Goal: Information Seeking & Learning: Learn about a topic

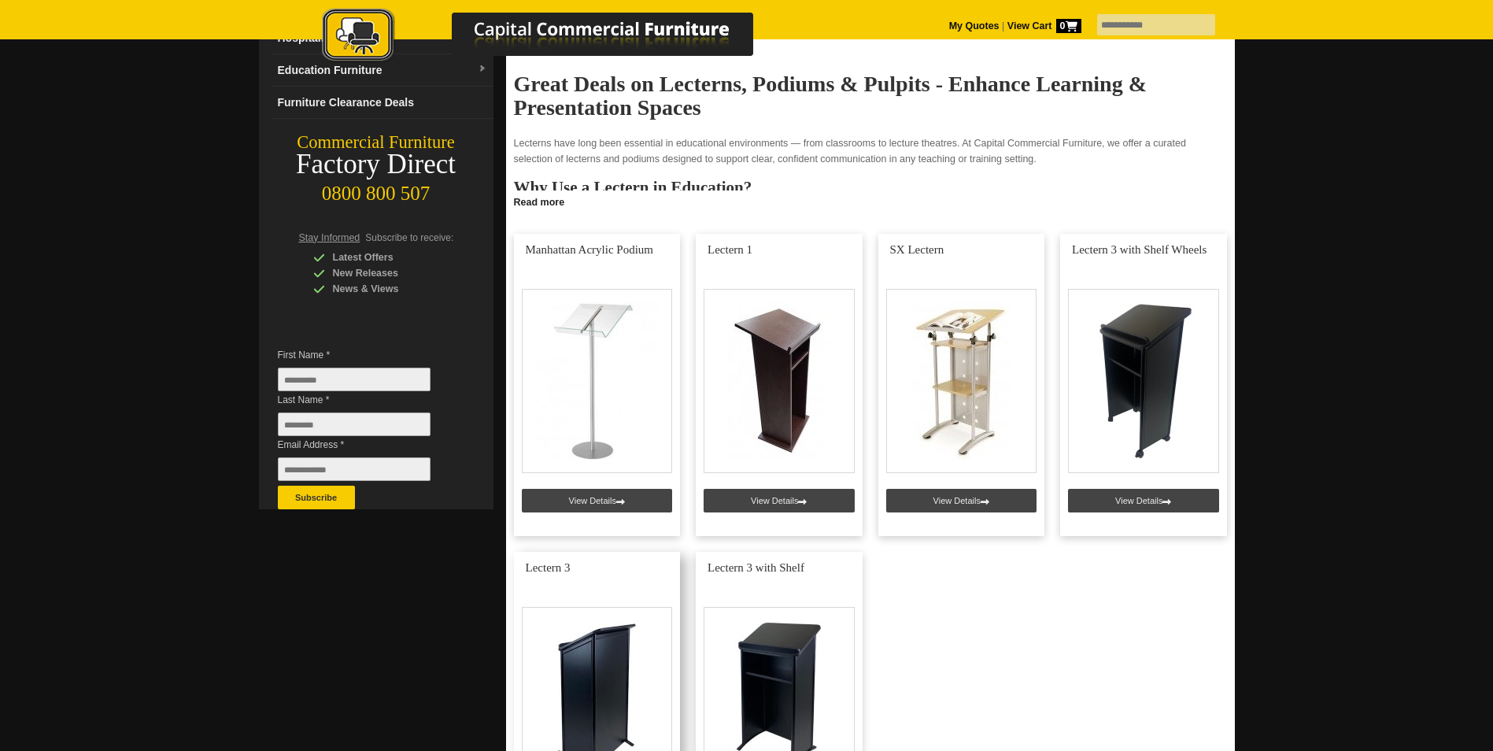
scroll to position [315, 0]
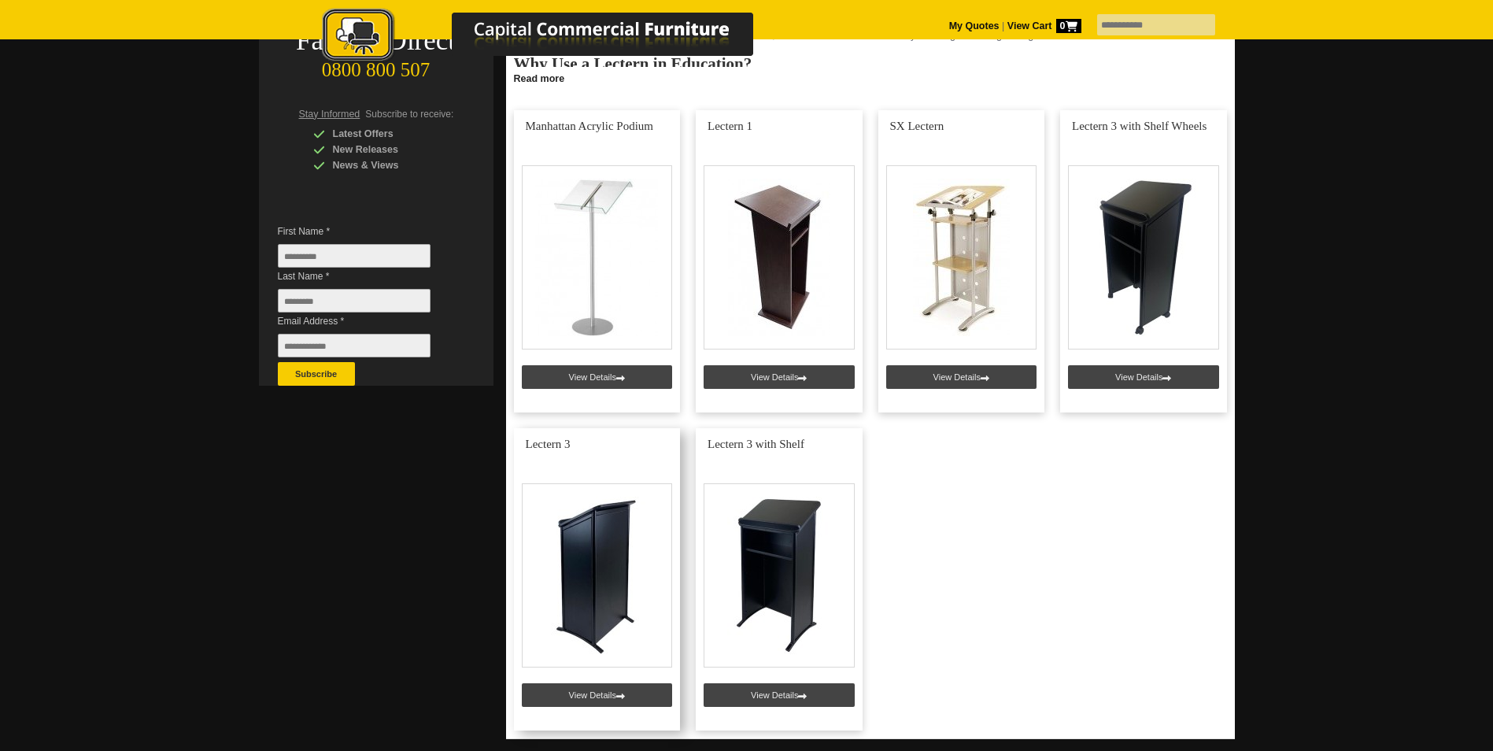
click at [593, 577] on link at bounding box center [597, 579] width 167 height 302
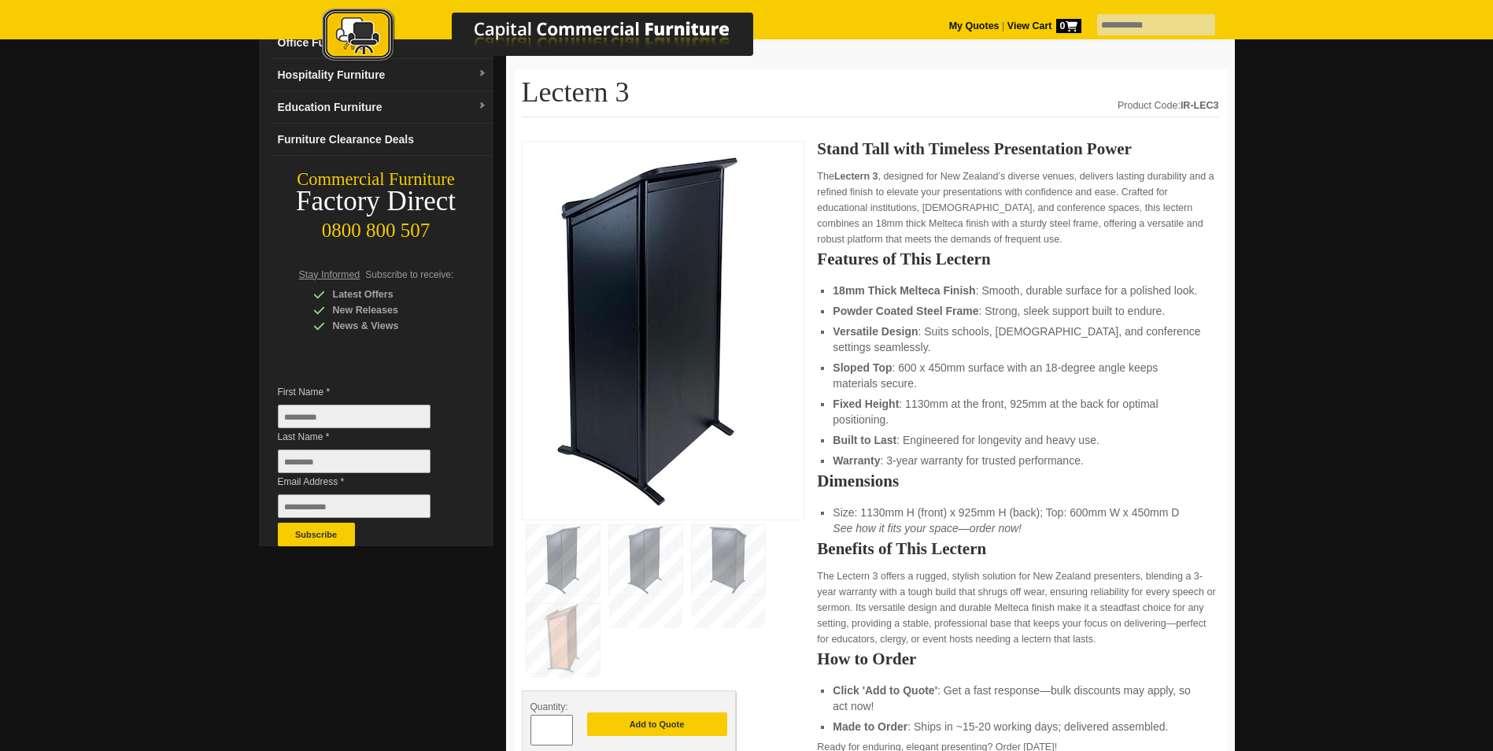
scroll to position [157, 0]
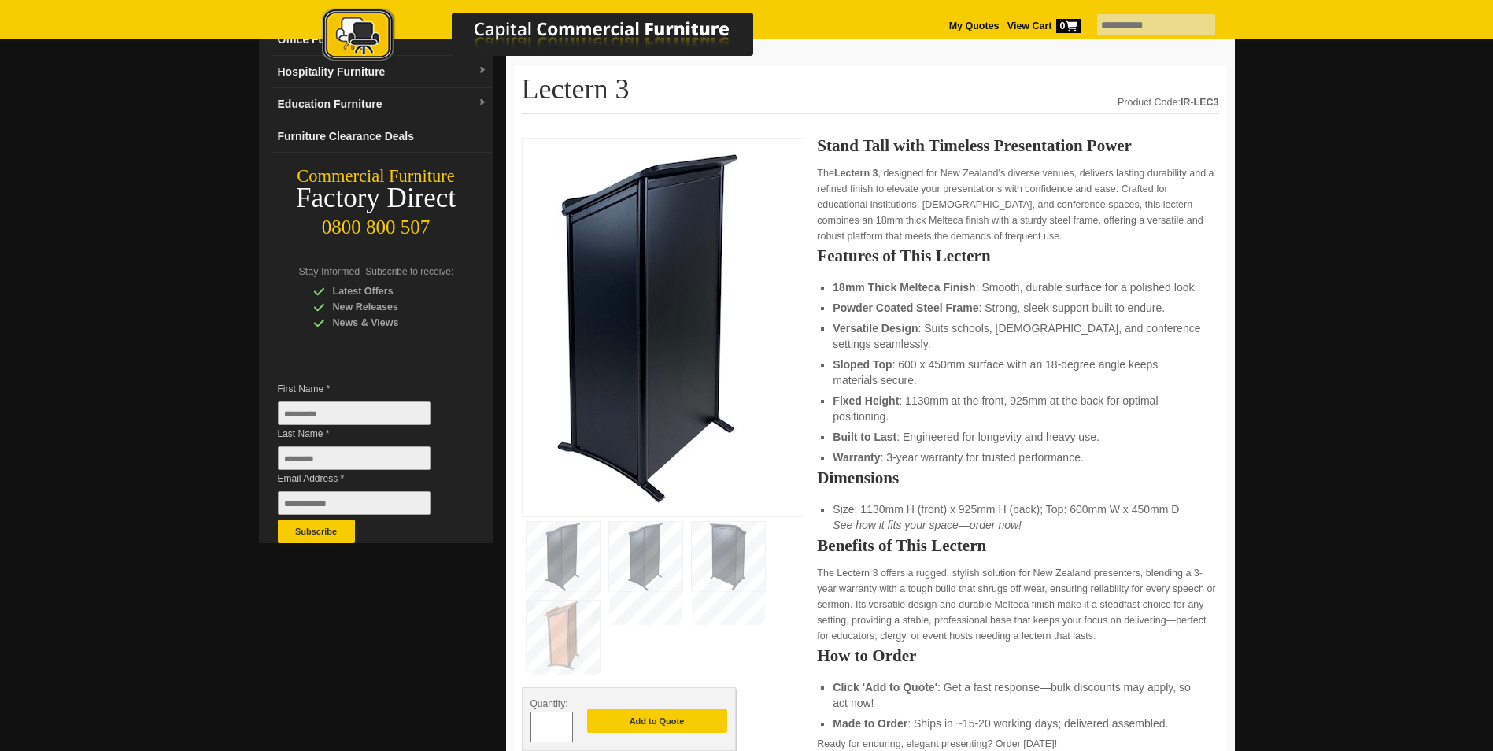
click at [646, 551] on img at bounding box center [645, 556] width 73 height 69
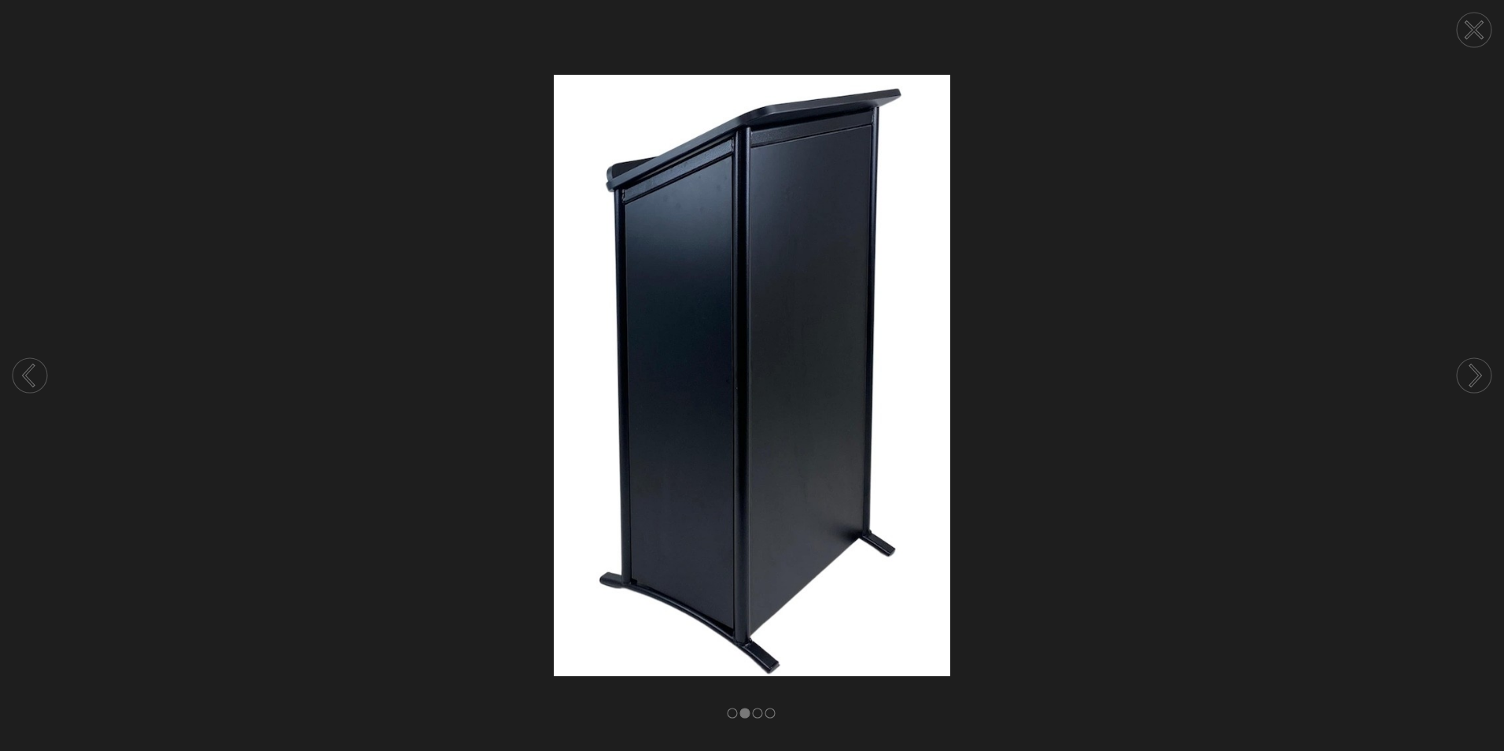
click at [1469, 380] on circle at bounding box center [1474, 375] width 35 height 35
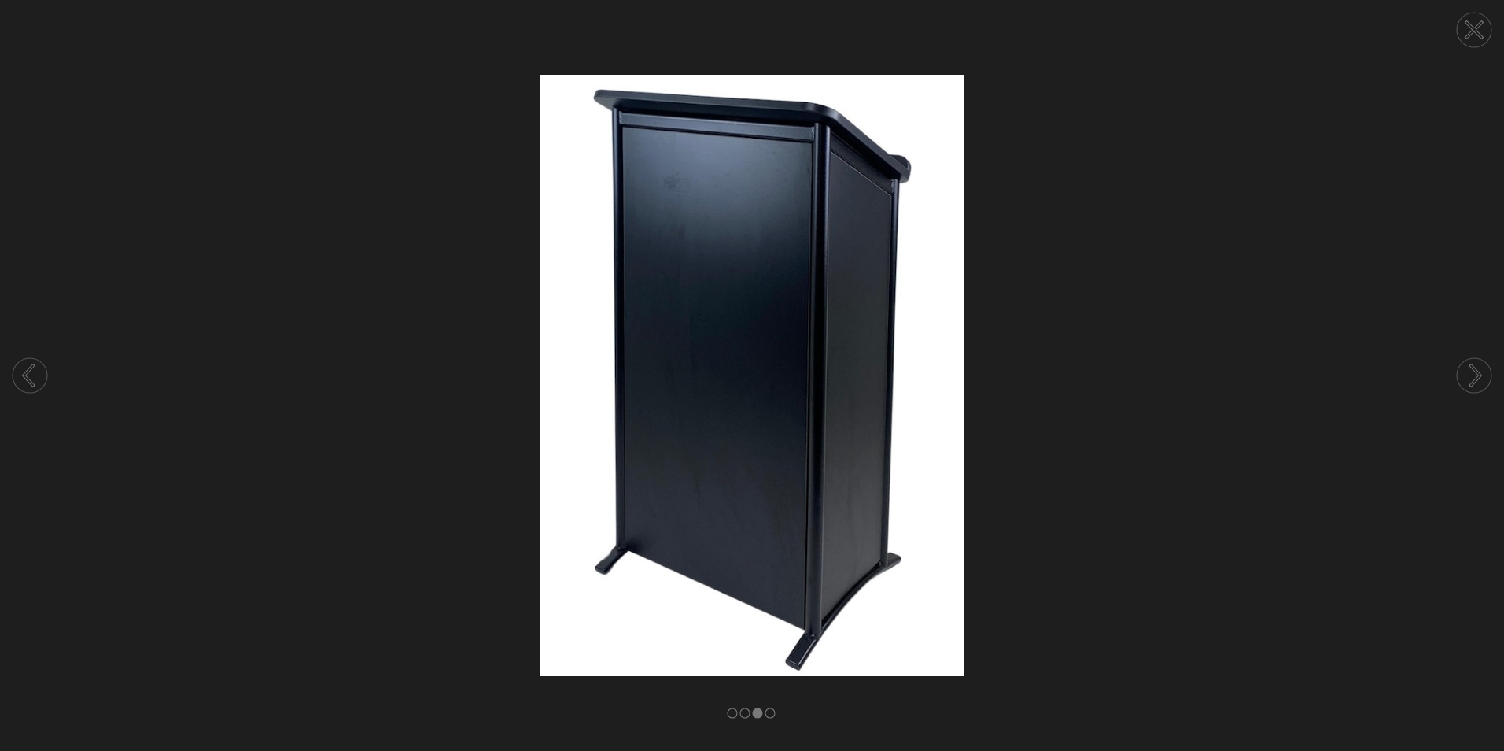
click at [1469, 380] on circle at bounding box center [1474, 375] width 35 height 35
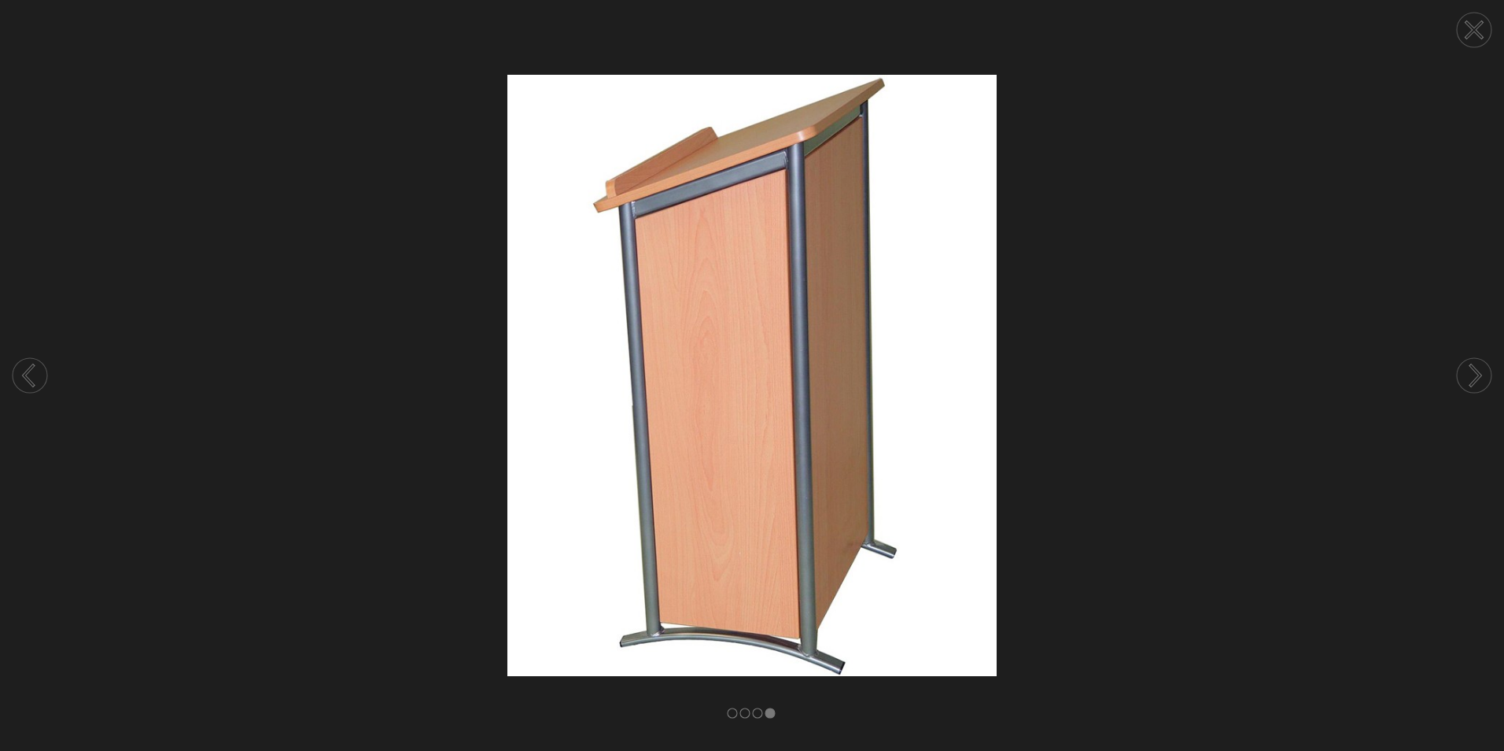
click at [1469, 380] on circle at bounding box center [1474, 375] width 35 height 35
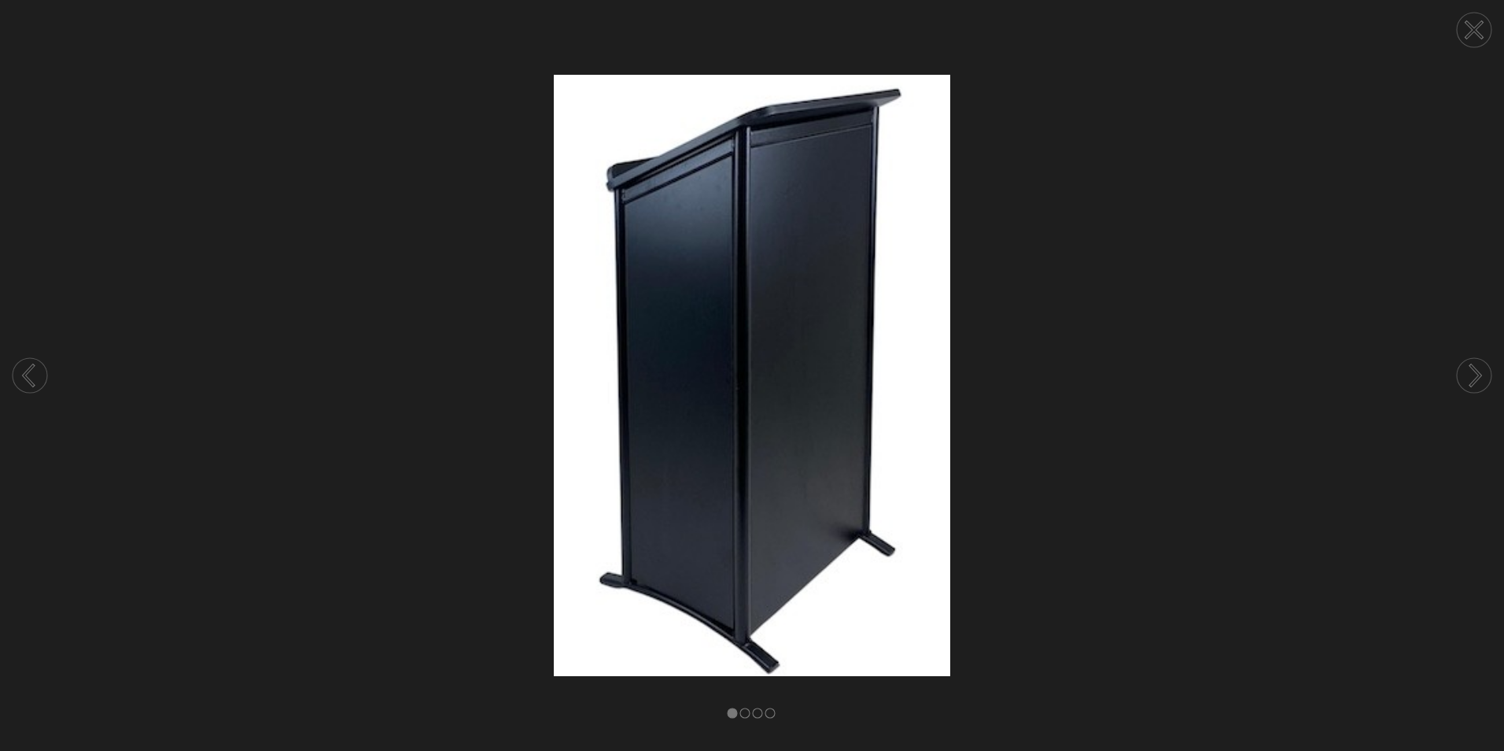
click at [1472, 29] on icon at bounding box center [1475, 30] width 15 height 15
